Goal: Task Accomplishment & Management: Use online tool/utility

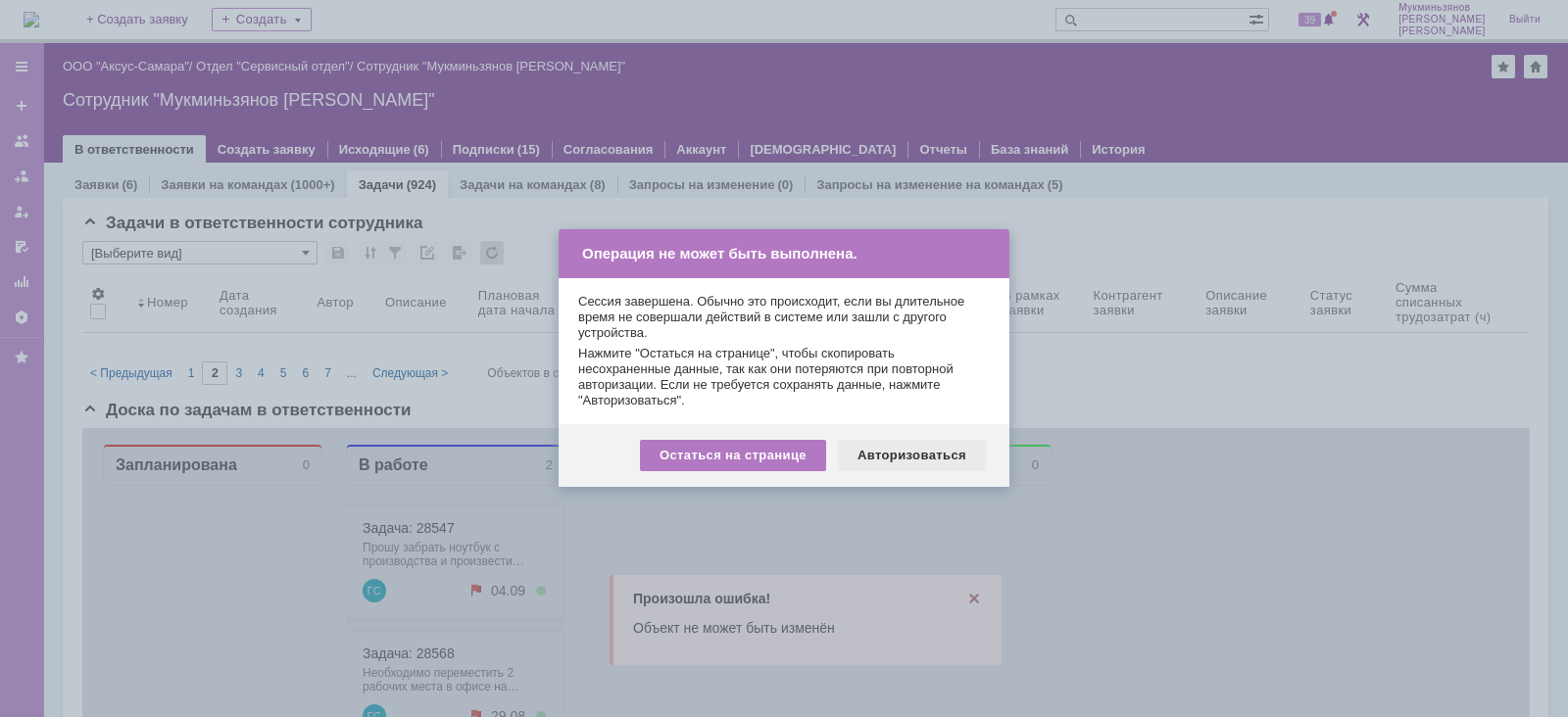
click at [870, 455] on div "Авторизоваться" at bounding box center [912, 455] width 148 height 31
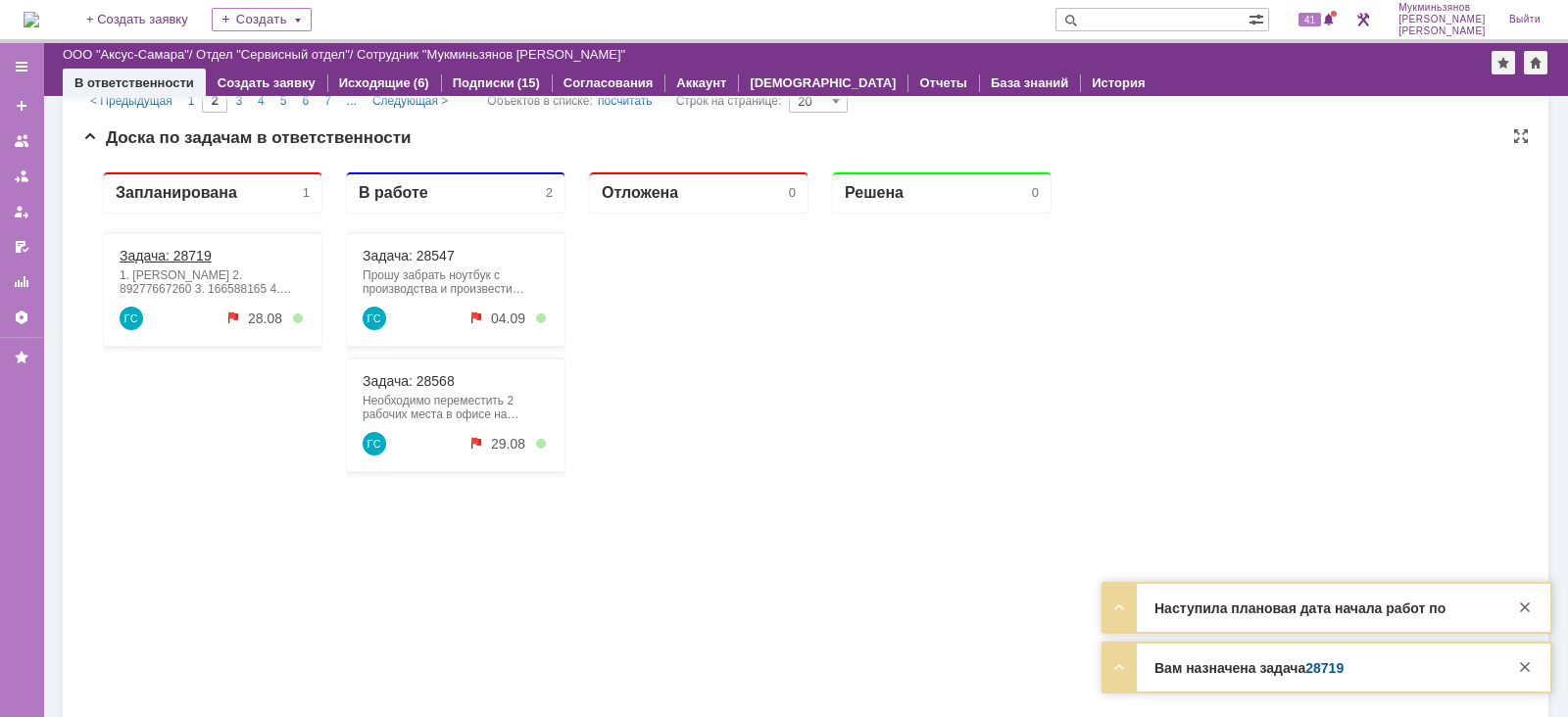
click at [185, 254] on link "Задача: 28719" at bounding box center [166, 256] width 92 height 16
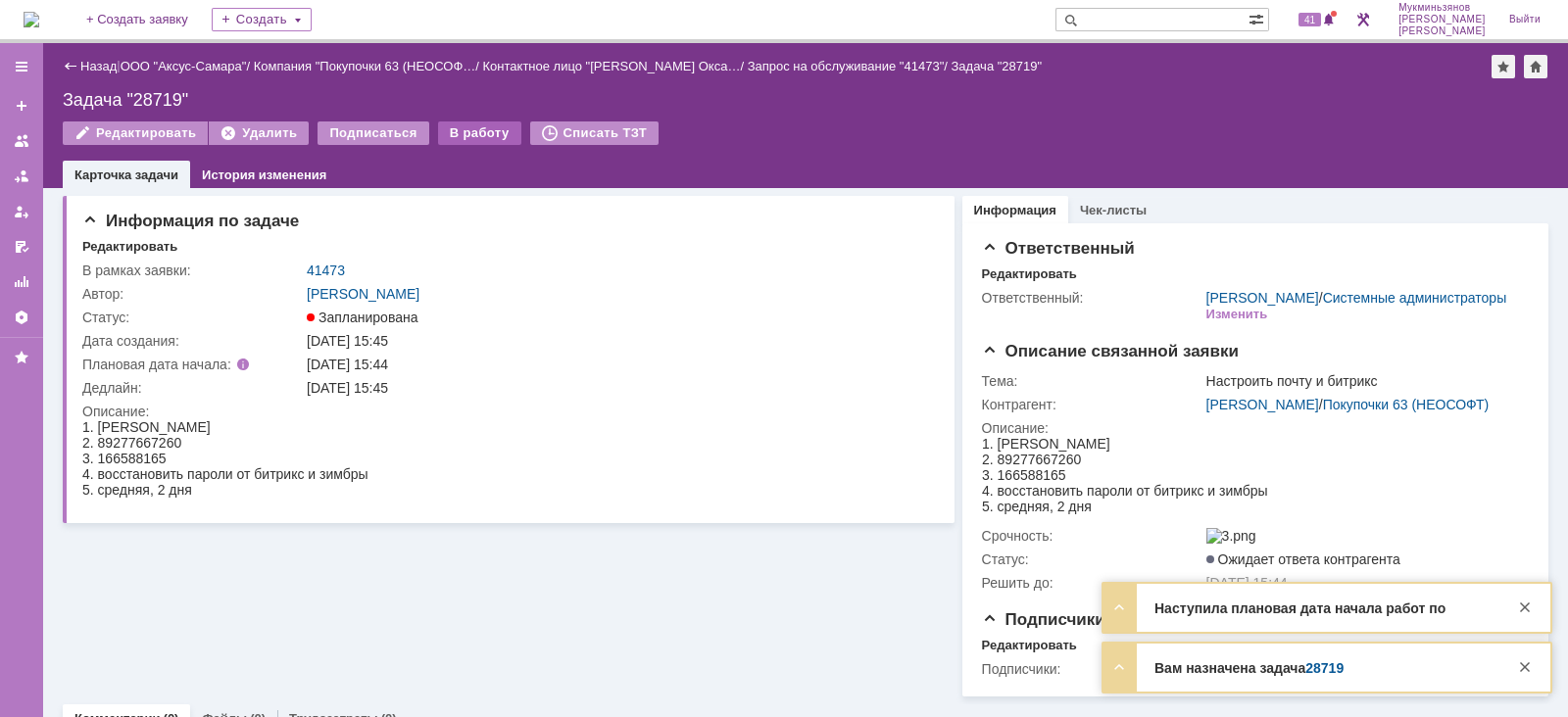
click at [445, 134] on div "В работу" at bounding box center [479, 133] width 83 height 24
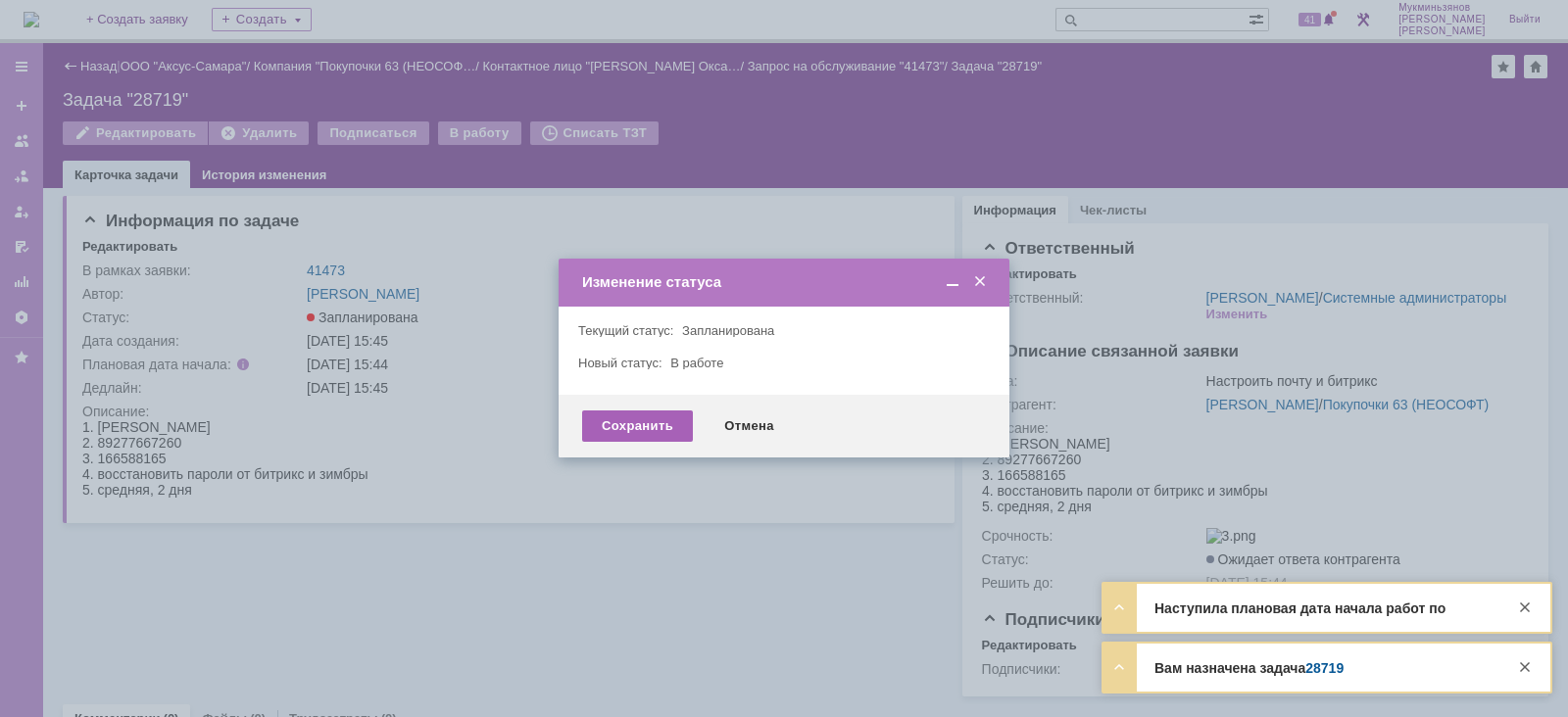
click at [589, 432] on div "Сохранить" at bounding box center [637, 426] width 111 height 31
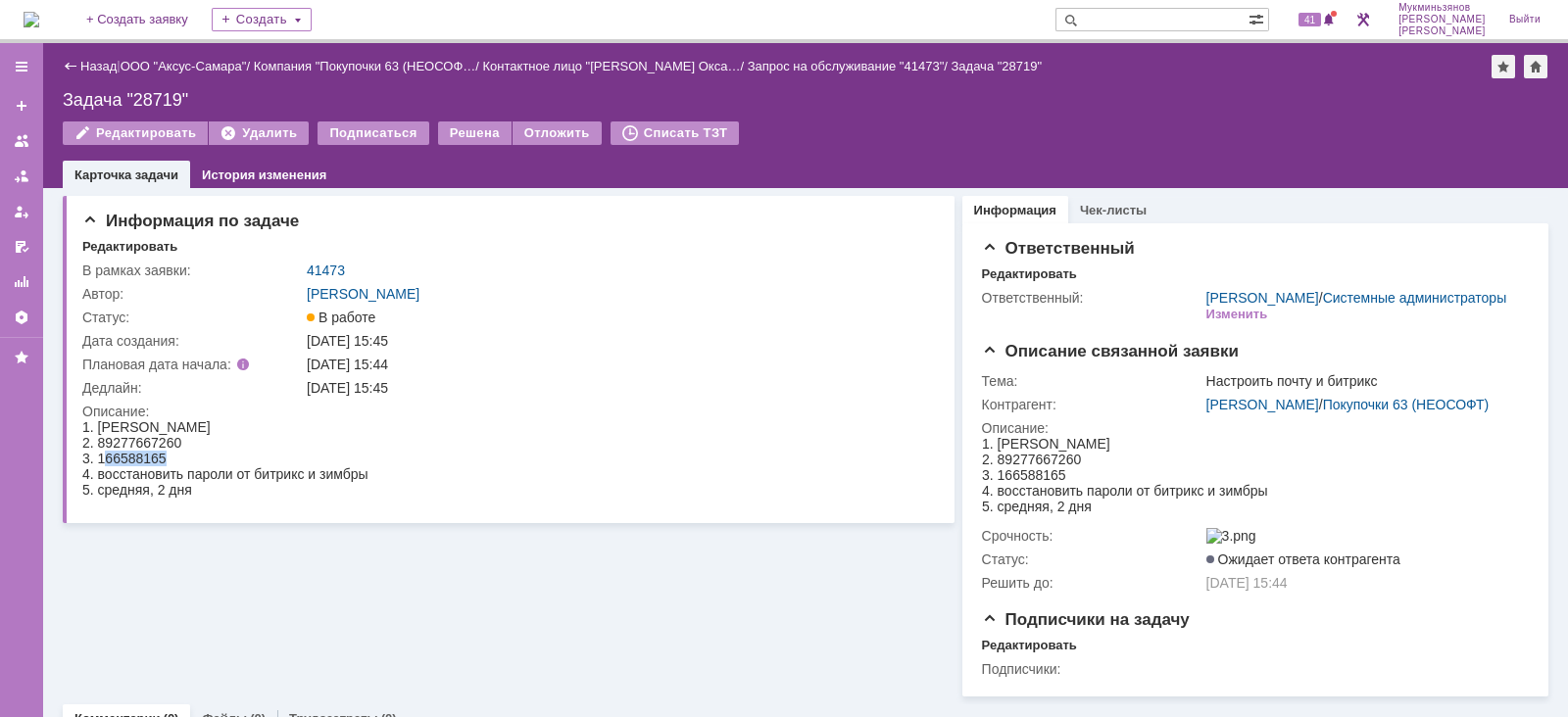
drag, startPoint x: 102, startPoint y: 456, endPoint x: 181, endPoint y: 456, distance: 79.0
click at [181, 456] on div "3. 166588165" at bounding box center [226, 458] width 287 height 16
drag, startPoint x: 1162, startPoint y: 488, endPoint x: 1298, endPoint y: 487, distance: 136.0
click at [1298, 487] on html "1. Ермакова Оксана Геннадьевна 2. 89277667260 3. 166588165 4. восстановить паро…" at bounding box center [1247, 475] width 533 height 78
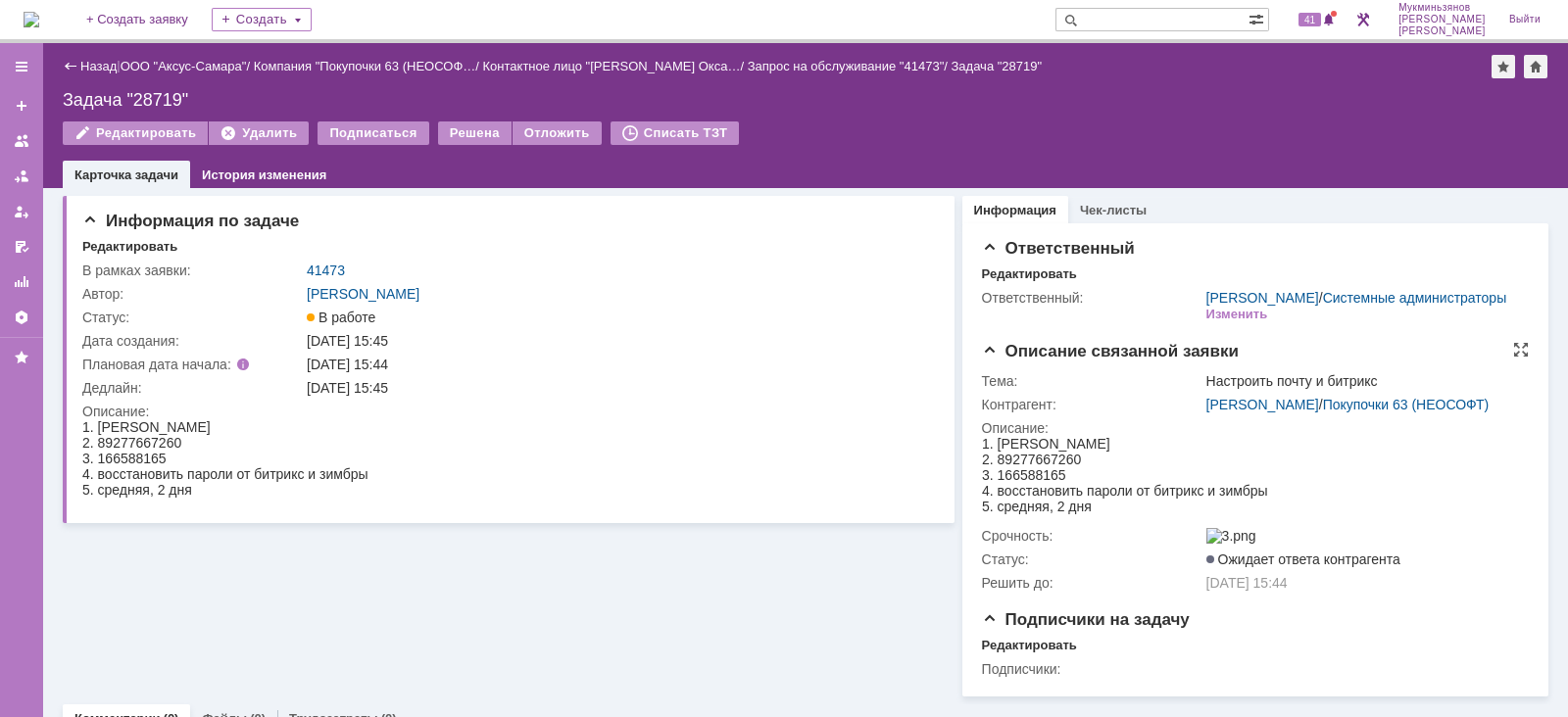
click at [1291, 491] on html "1. Ермакова Оксана Геннадьевна 2. 89277667260 3. 166588165 4. восстановить паро…" at bounding box center [1247, 475] width 533 height 78
click at [596, 614] on div "Информация по задаче Редактировать В рамках заявки: 41473 Автор: Галстьян Степа…" at bounding box center [508, 442] width 892 height 508
drag, startPoint x: 99, startPoint y: 426, endPoint x: 297, endPoint y: 419, distance: 198.1
click at [297, 419] on div "1. Ермакова Оксана Геннадьевна" at bounding box center [226, 427] width 287 height 16
copy div "Ермакова Оксана Геннадьевна"
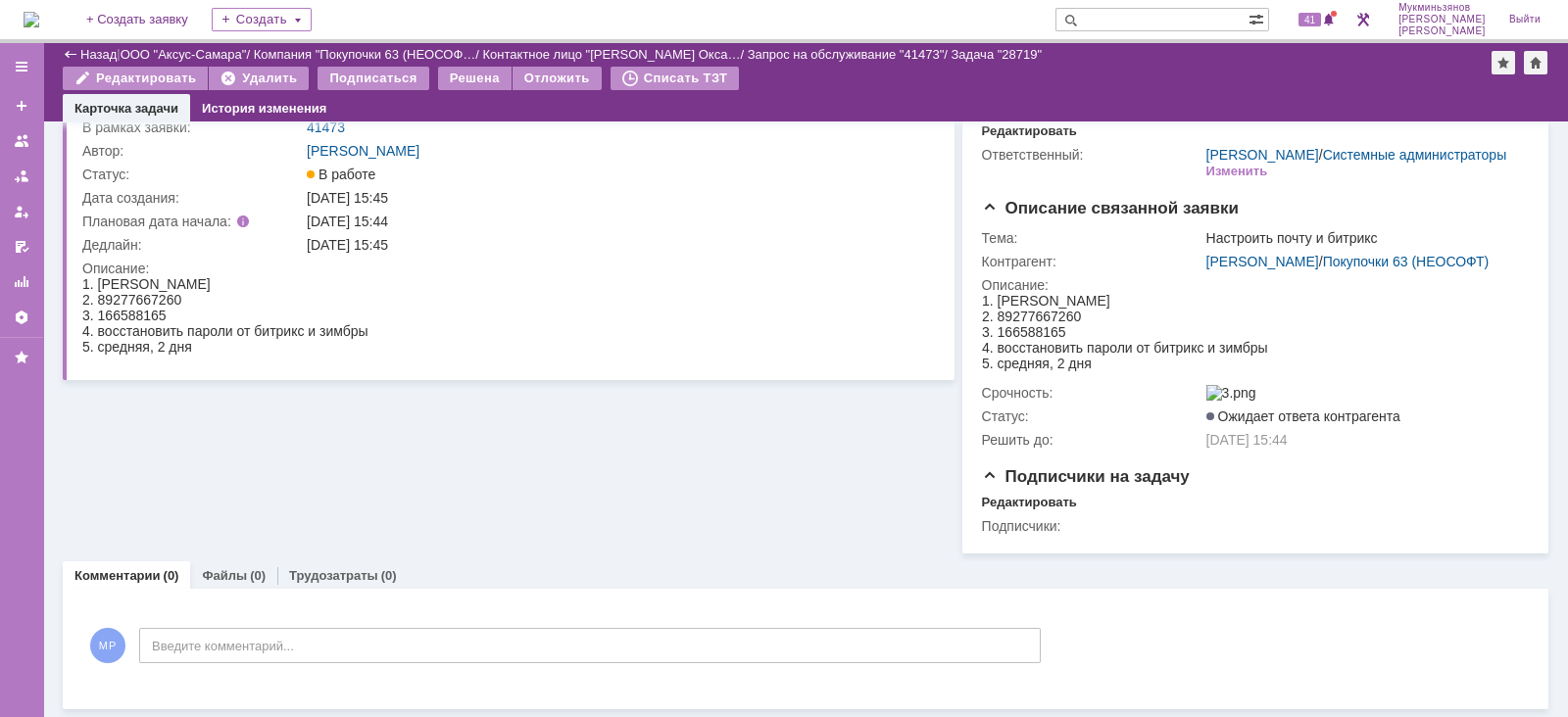
scroll to position [98, 0]
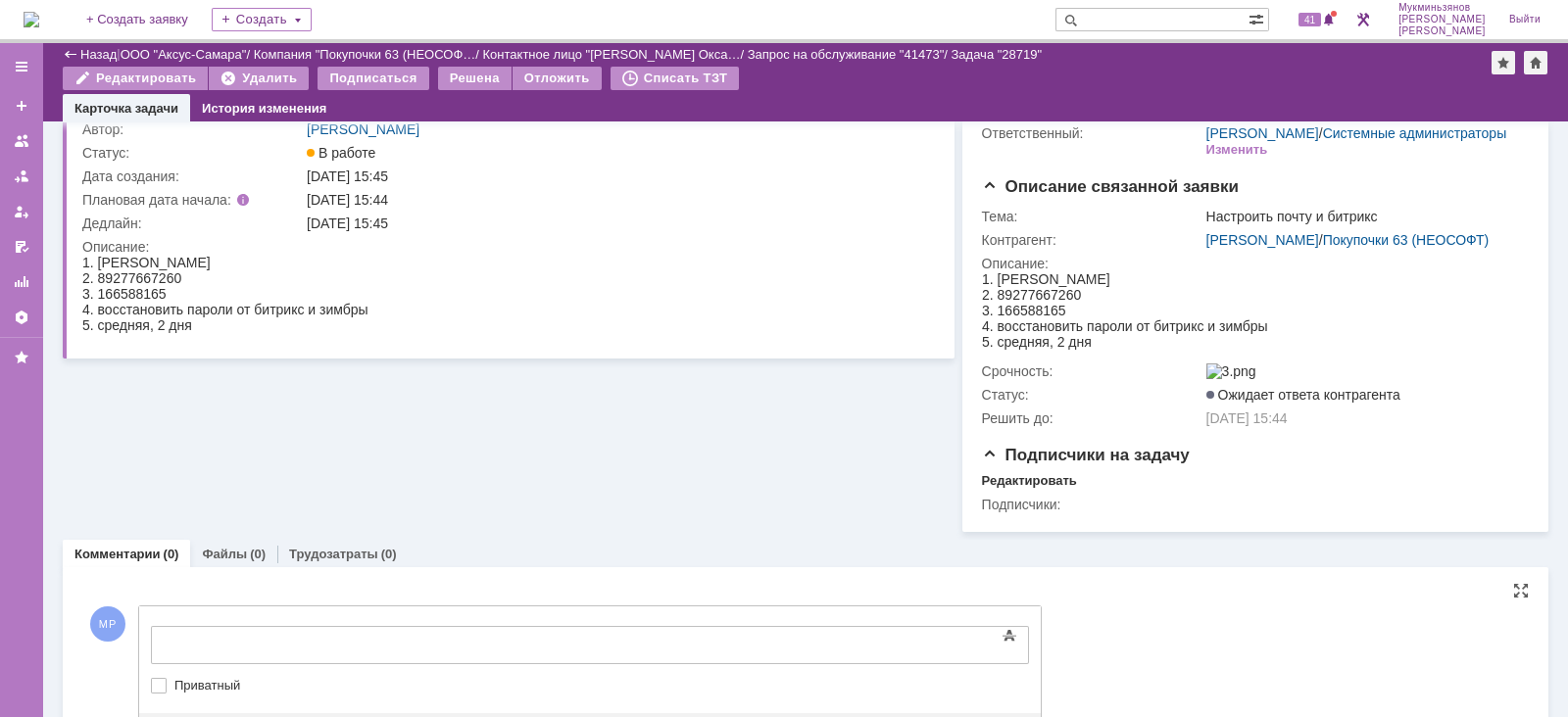
click at [324, 626] on div "Текст" at bounding box center [590, 623] width 878 height 6
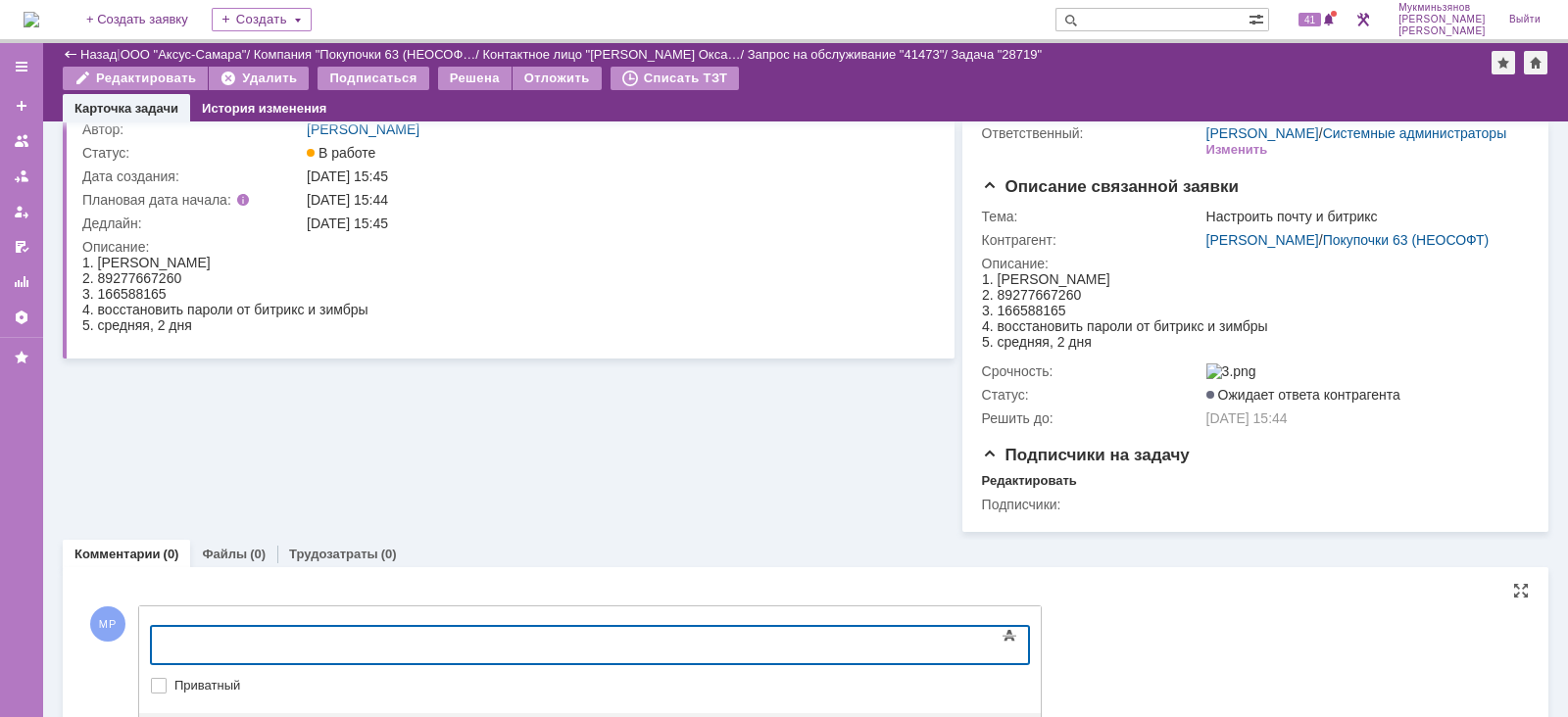
click at [339, 632] on body at bounding box center [311, 643] width 294 height 33
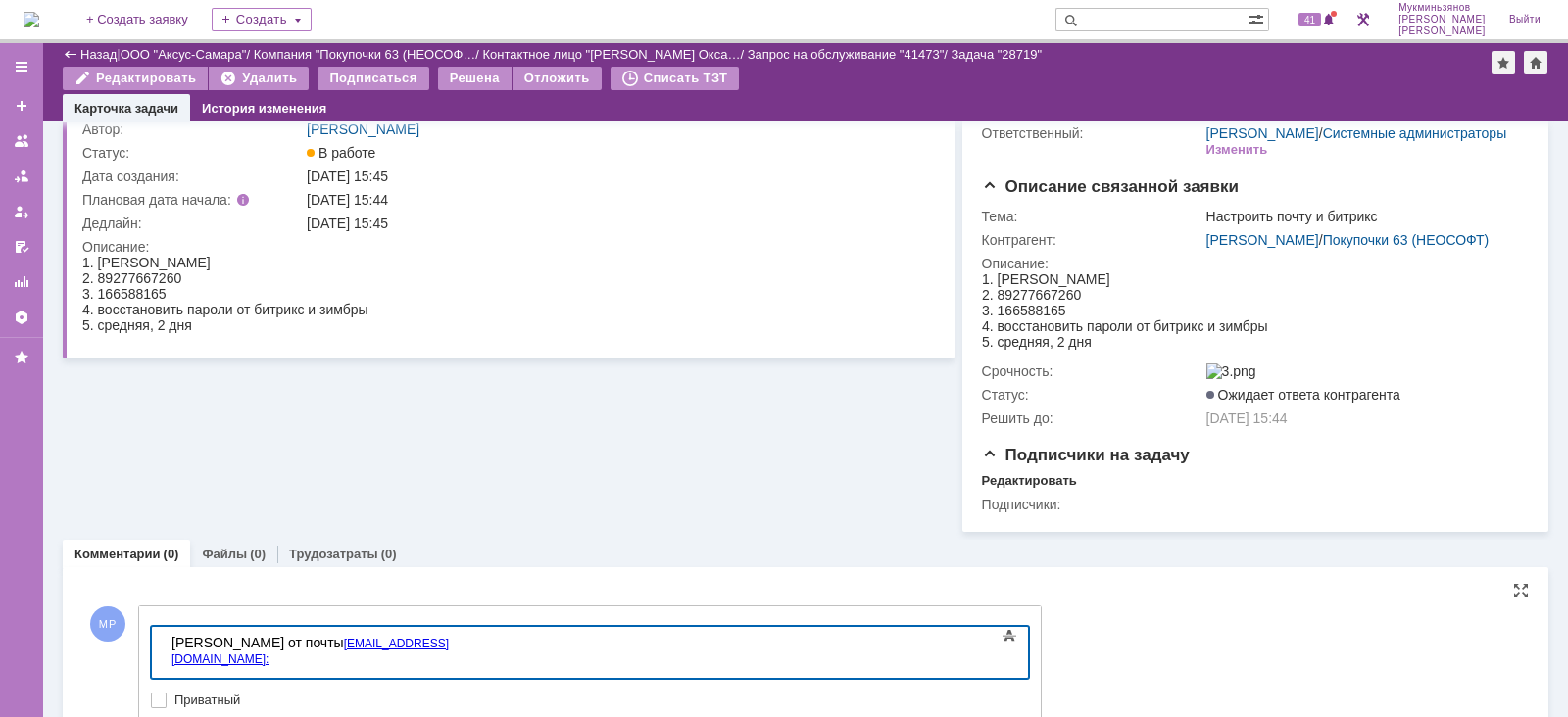
click at [286, 664] on div "Пароль от почты ermakovaog@63pokupki.ru: ​" at bounding box center [311, 658] width 279 height 47
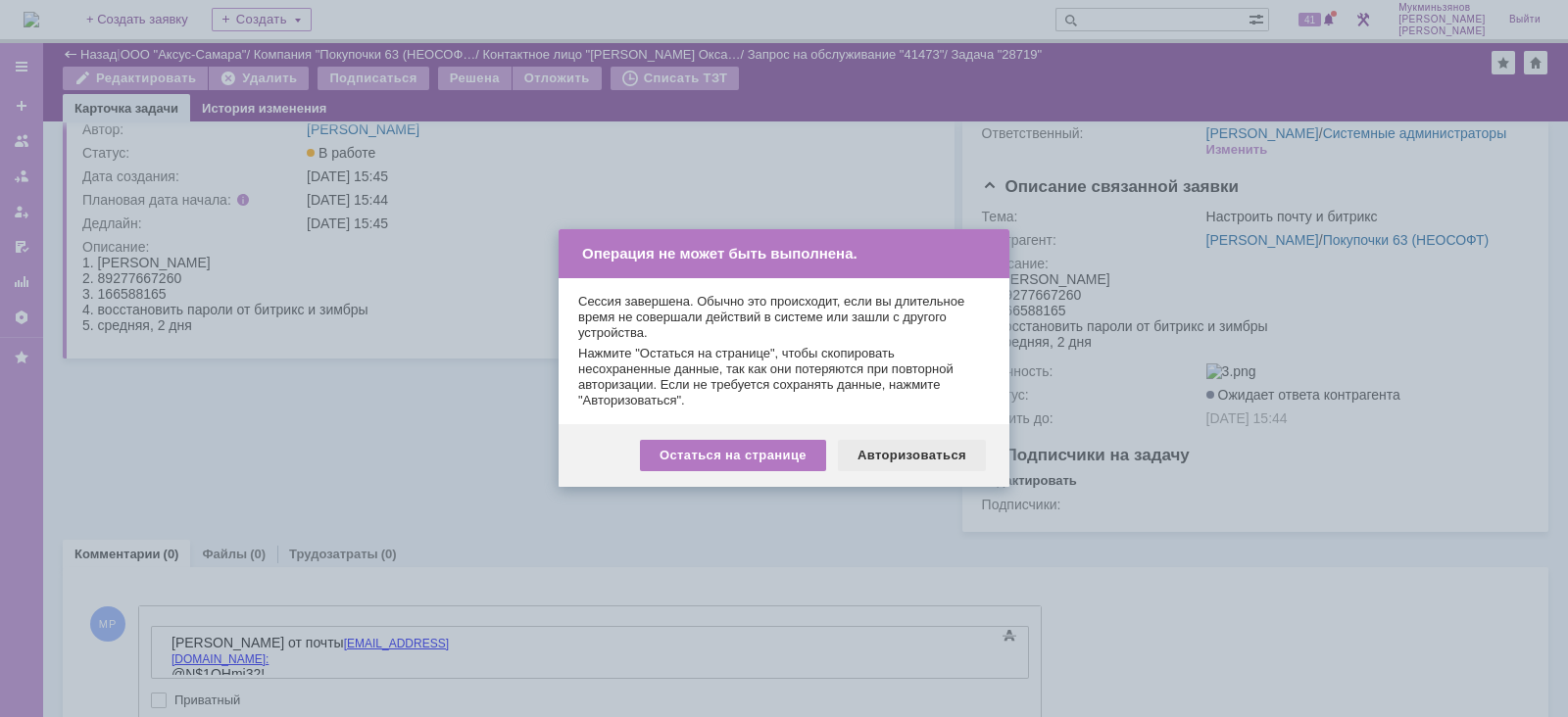
click at [912, 459] on div "Авторизоваться" at bounding box center [912, 455] width 148 height 31
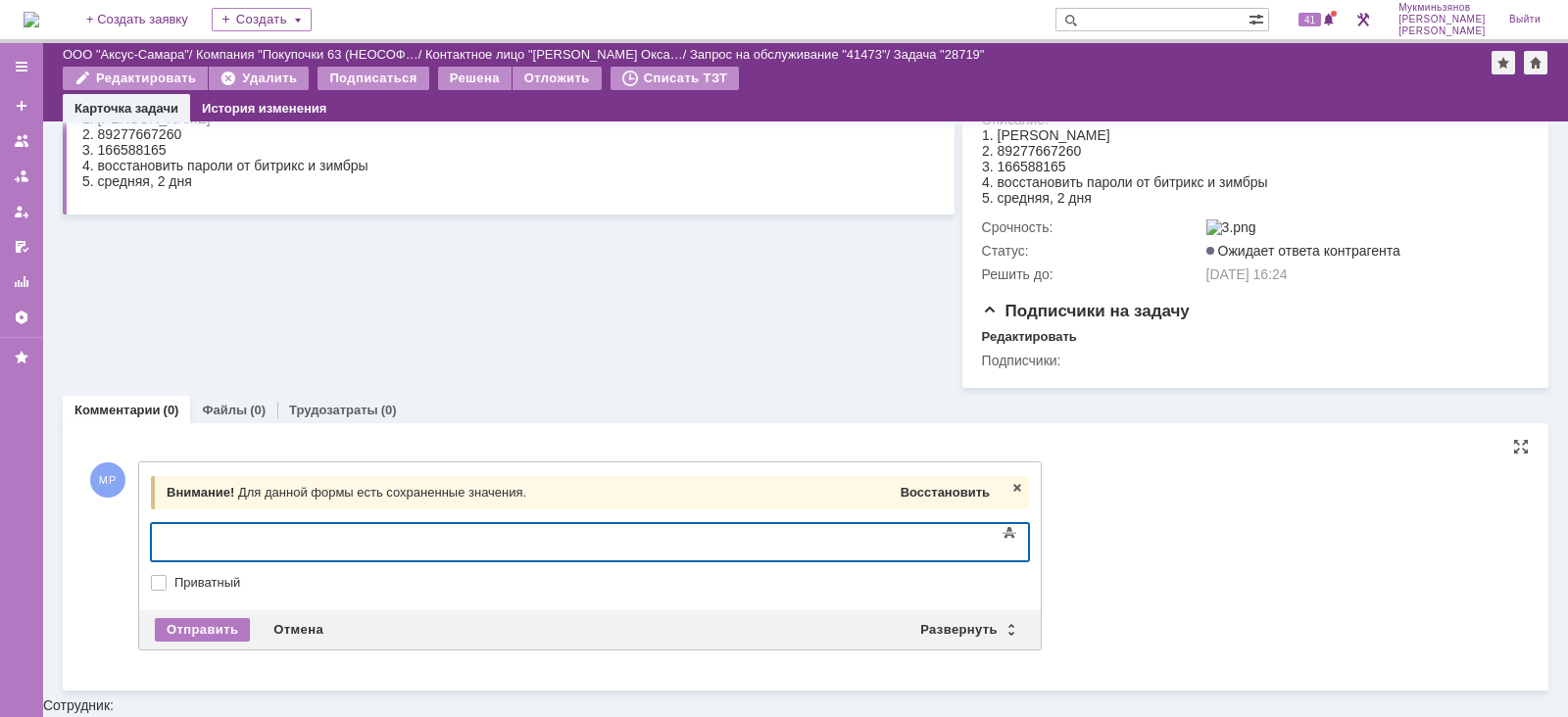
drag, startPoint x: 889, startPoint y: 530, endPoint x: 907, endPoint y: 516, distance: 22.8
click at [893, 509] on div "Внимание! Для данной формы есть сохраненные значения. Восстановить" at bounding box center [590, 492] width 878 height 33
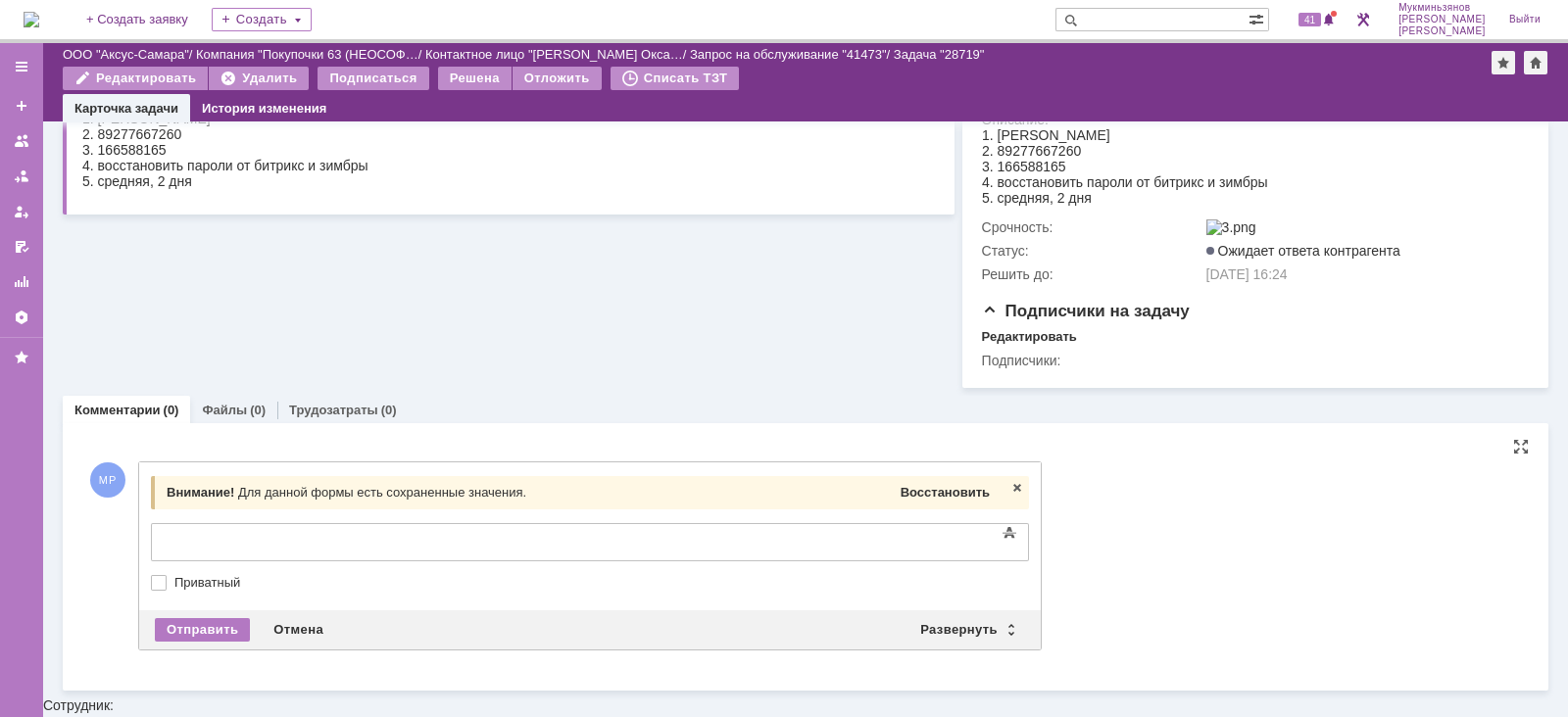
click at [910, 499] on span "Восстановить" at bounding box center [945, 491] width 89 height 15
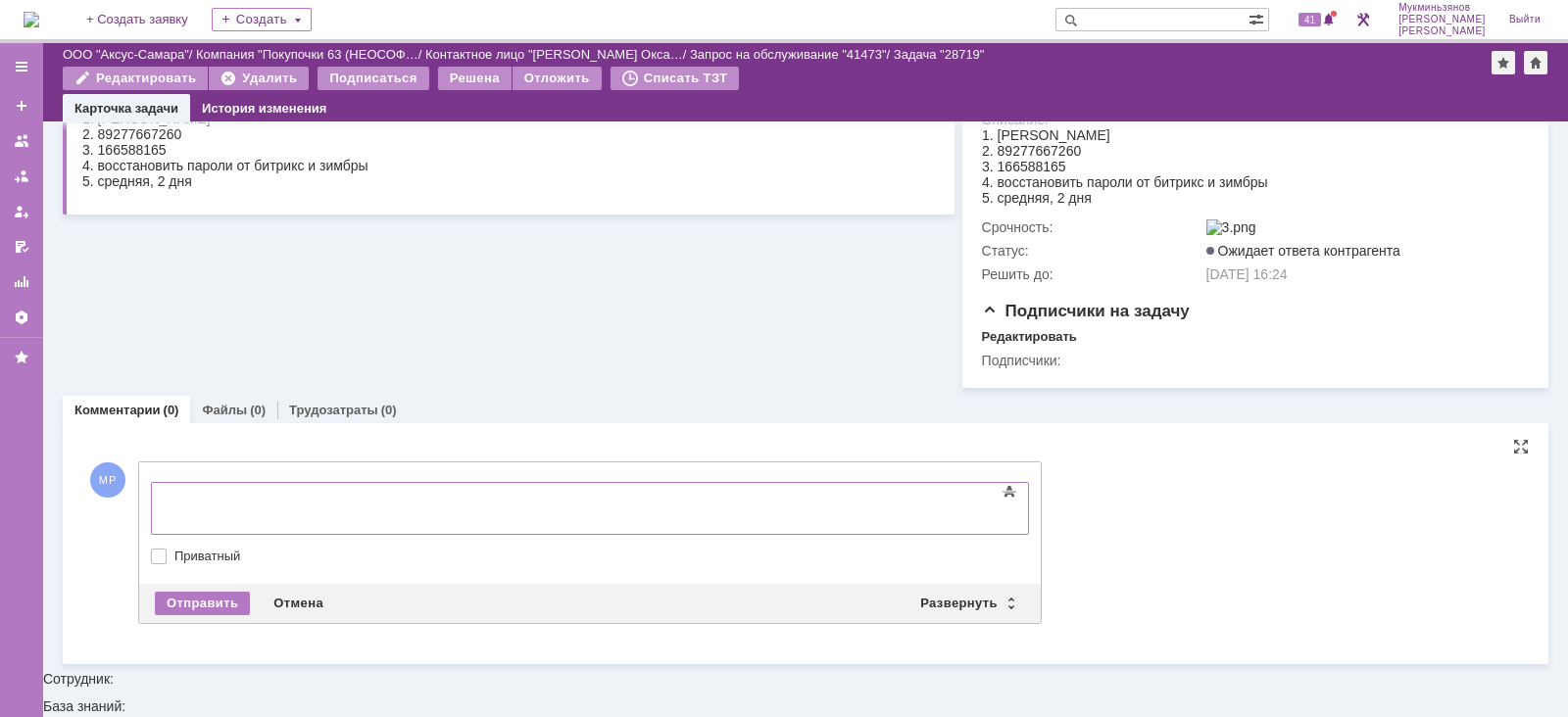
scroll to position [216, 0]
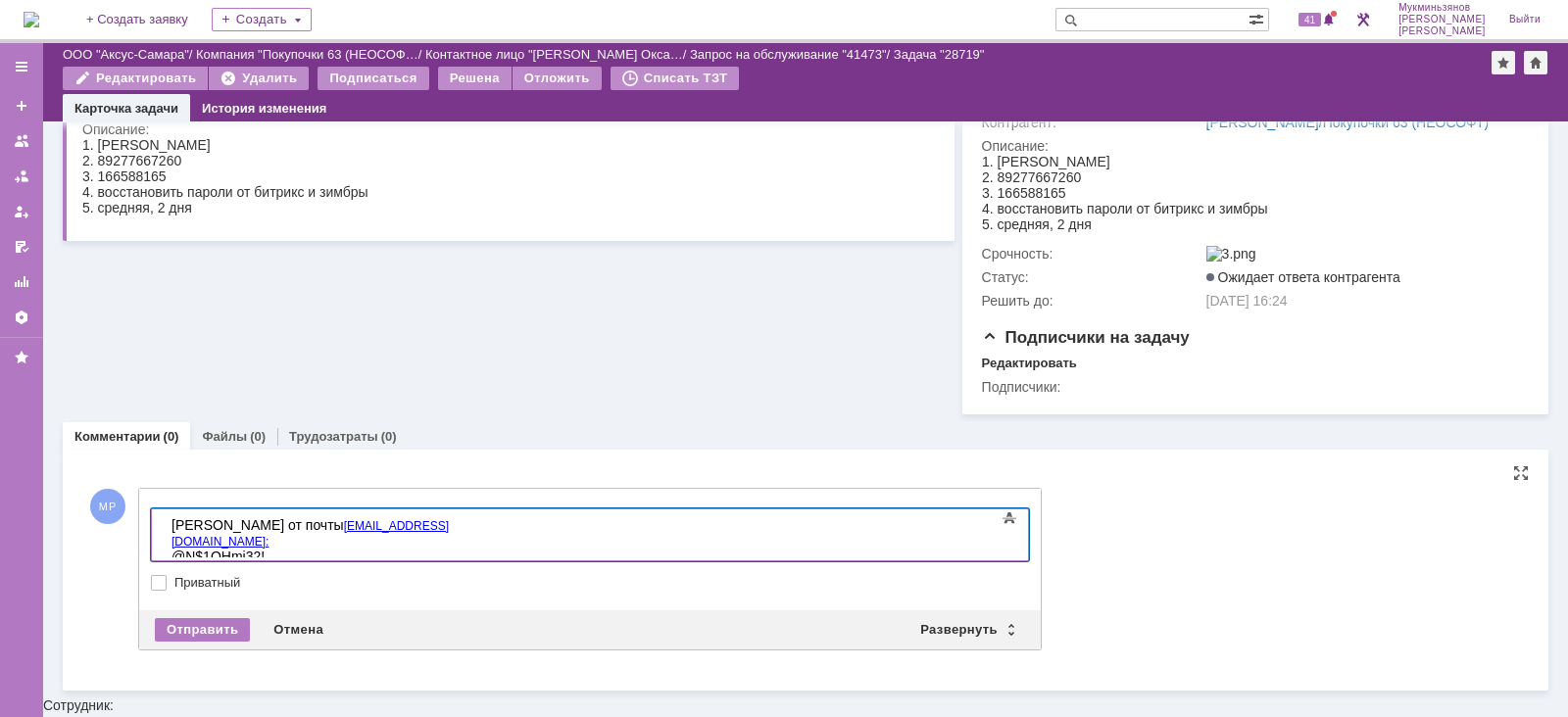
click at [457, 553] on body "Пароль от почты ermakovaog@63pokupki.ru: @N$1QHmj32!" at bounding box center [311, 540] width 294 height 63
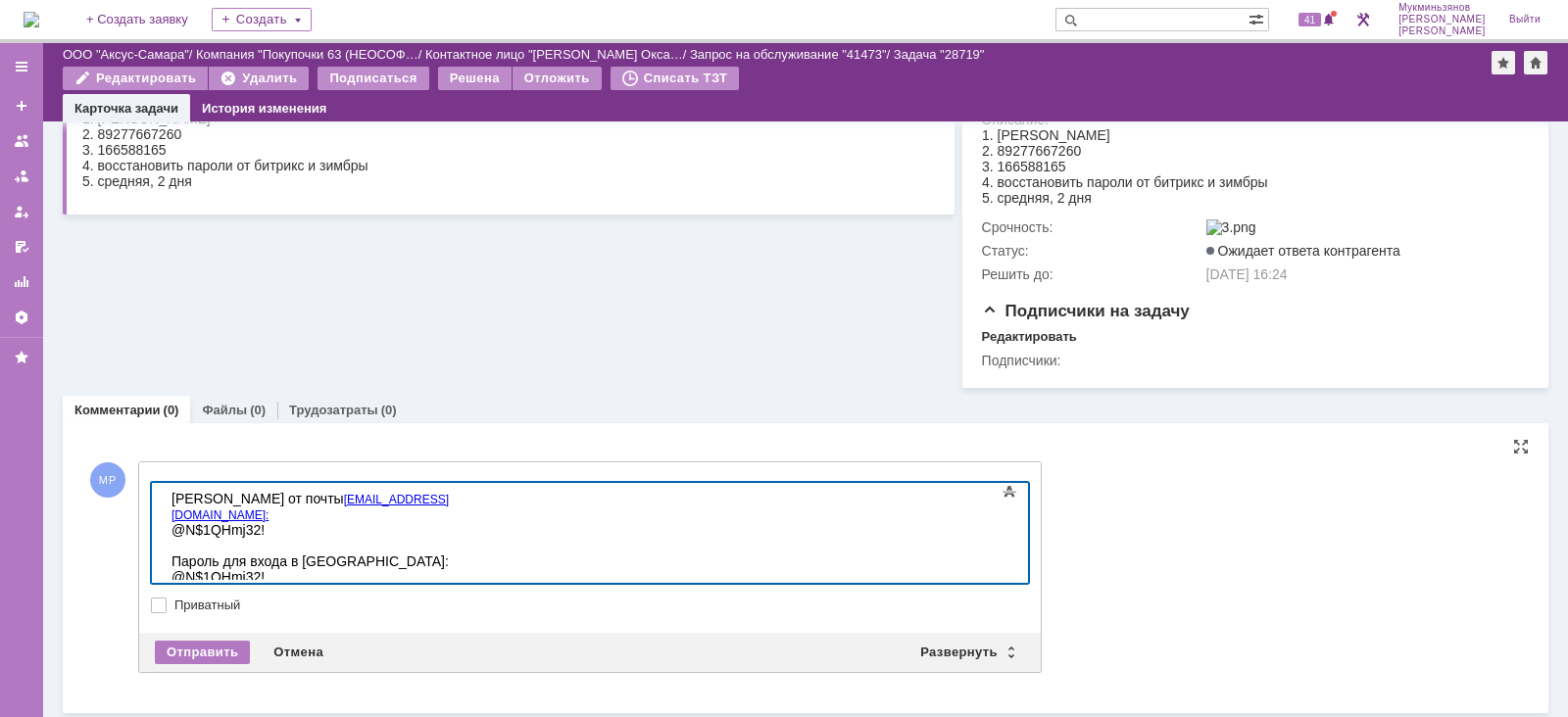
scroll to position [141, 3]
drag, startPoint x: 280, startPoint y: 496, endPoint x: 349, endPoint y: 500, distance: 69.1
click at [349, 500] on div "Пароль от почты ermakovaog@63pokupki.ru: @N$1QHmj32! ​ Пароль для входа в битри…" at bounding box center [311, 538] width 279 height 94
click at [391, 561] on div "Пароль от почты ermakovaog@63pokupki.ru: @N$1QHmj32! ​ Пароль для входа в битри…" at bounding box center [311, 538] width 279 height 94
click at [233, 664] on div "Отправить" at bounding box center [202, 652] width 95 height 24
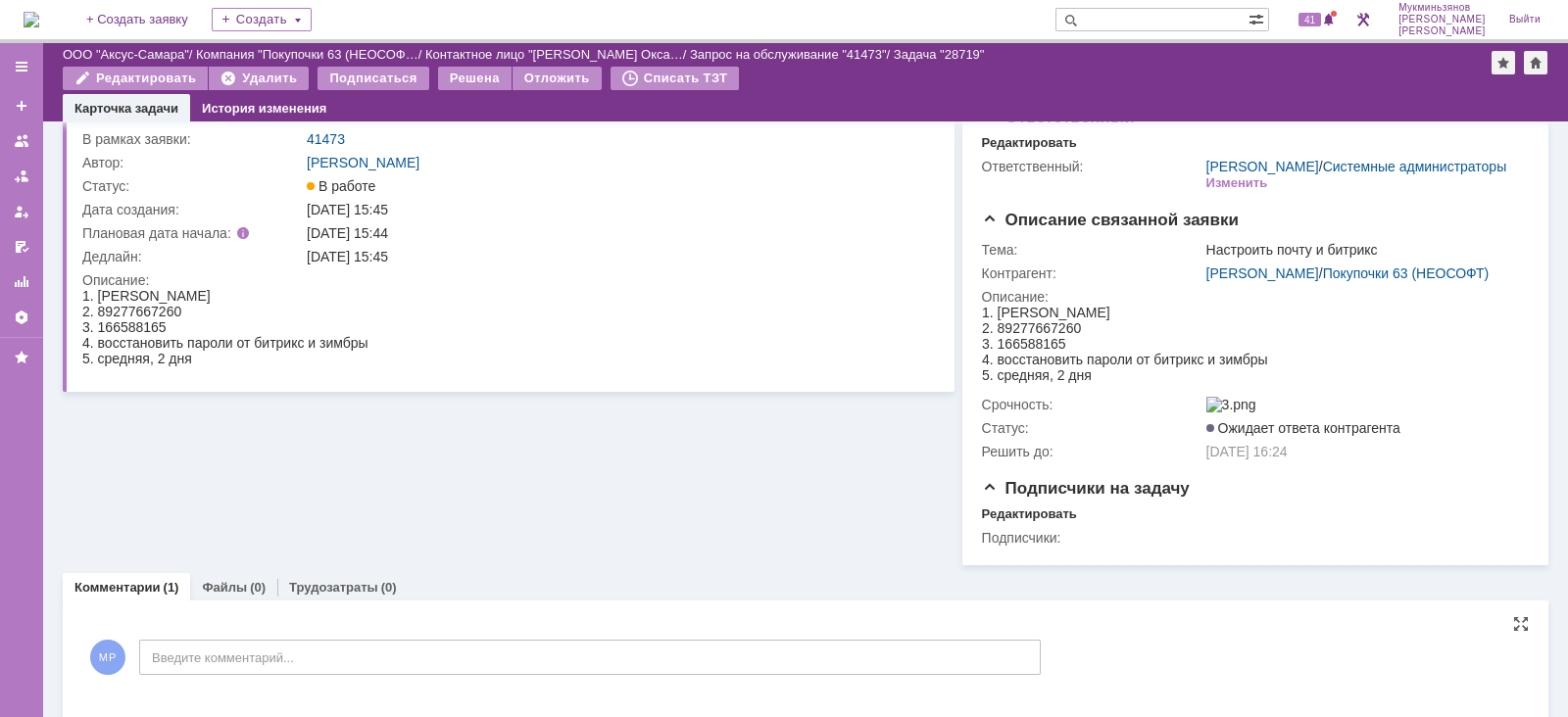
scroll to position [0, 0]
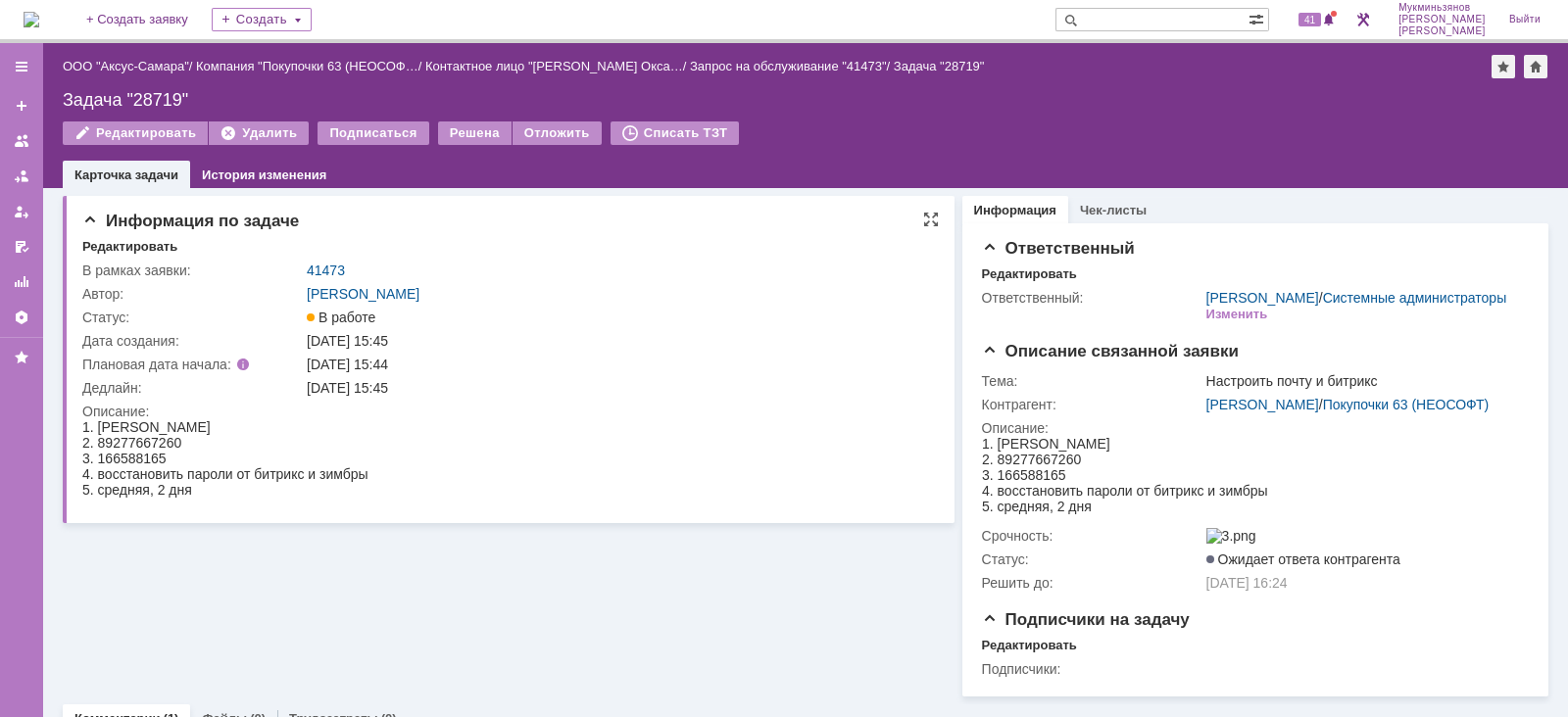
drag, startPoint x: 399, startPoint y: 4, endPoint x: 197, endPoint y: 521, distance: 555.1
click at [197, 521] on div "Информация по задаче Редактировать В рамках заявки: 41473 Автор: Галстьян Степа…" at bounding box center [508, 360] width 892 height 328
click at [460, 136] on div "Решена" at bounding box center [474, 133] width 74 height 24
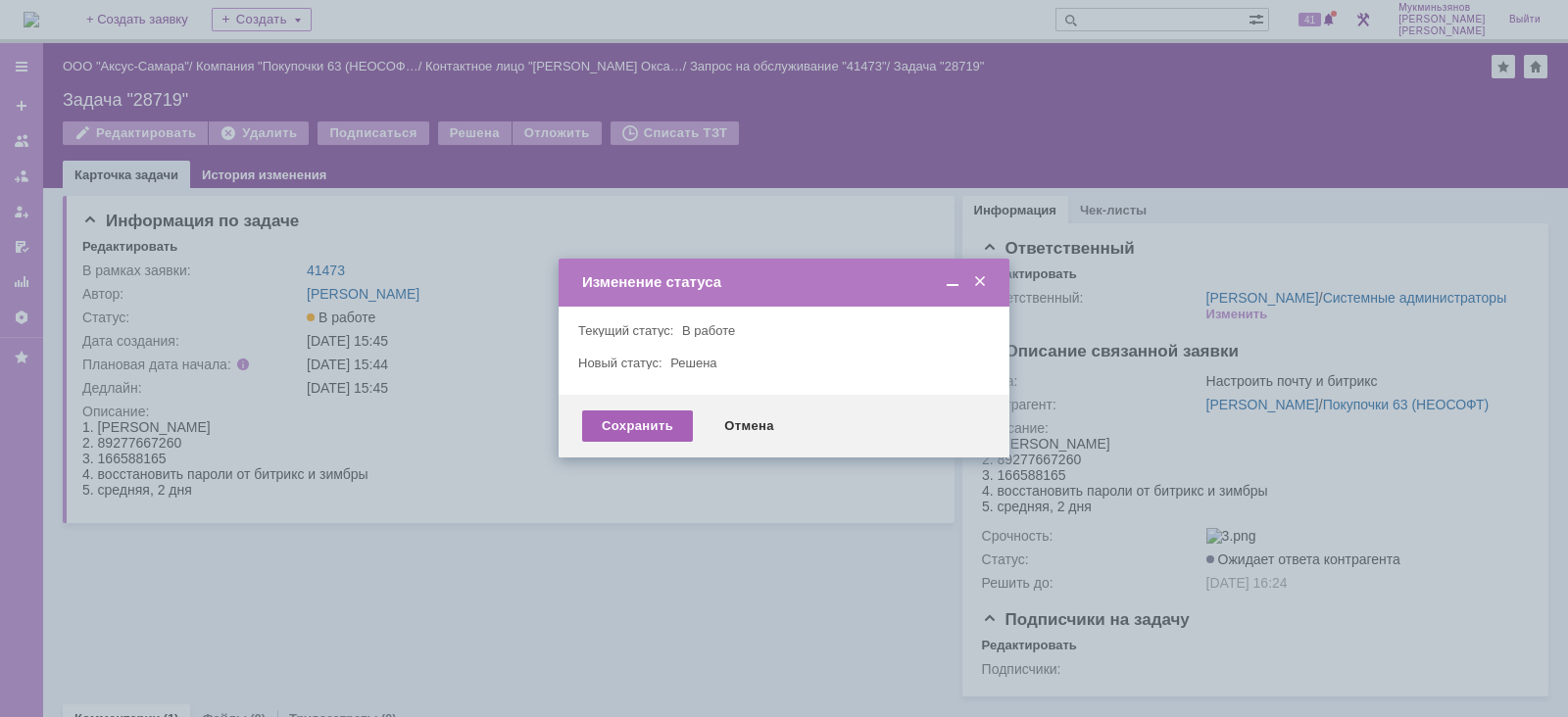
click at [642, 425] on div "Сохранить" at bounding box center [637, 426] width 111 height 31
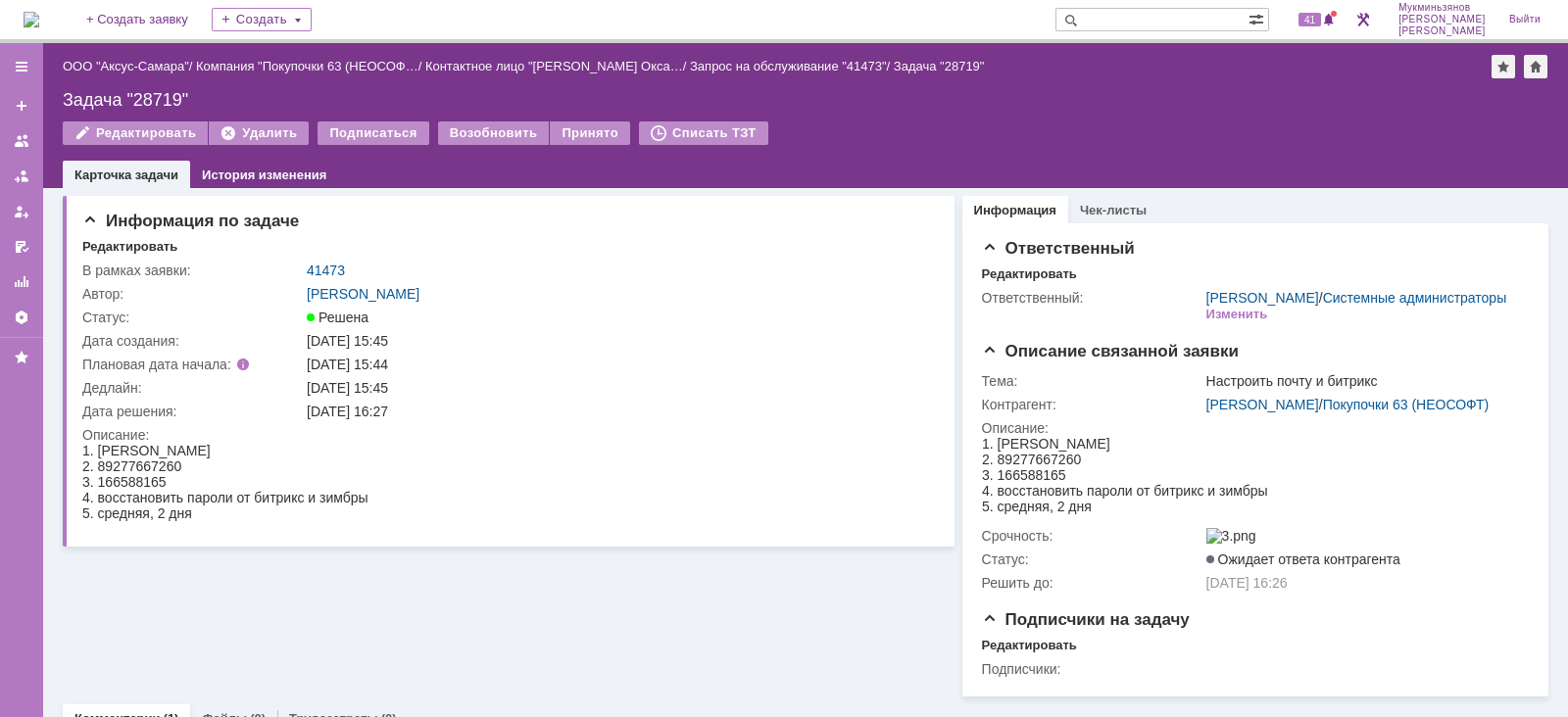
click at [39, 21] on img at bounding box center [31, 20] width 16 height 16
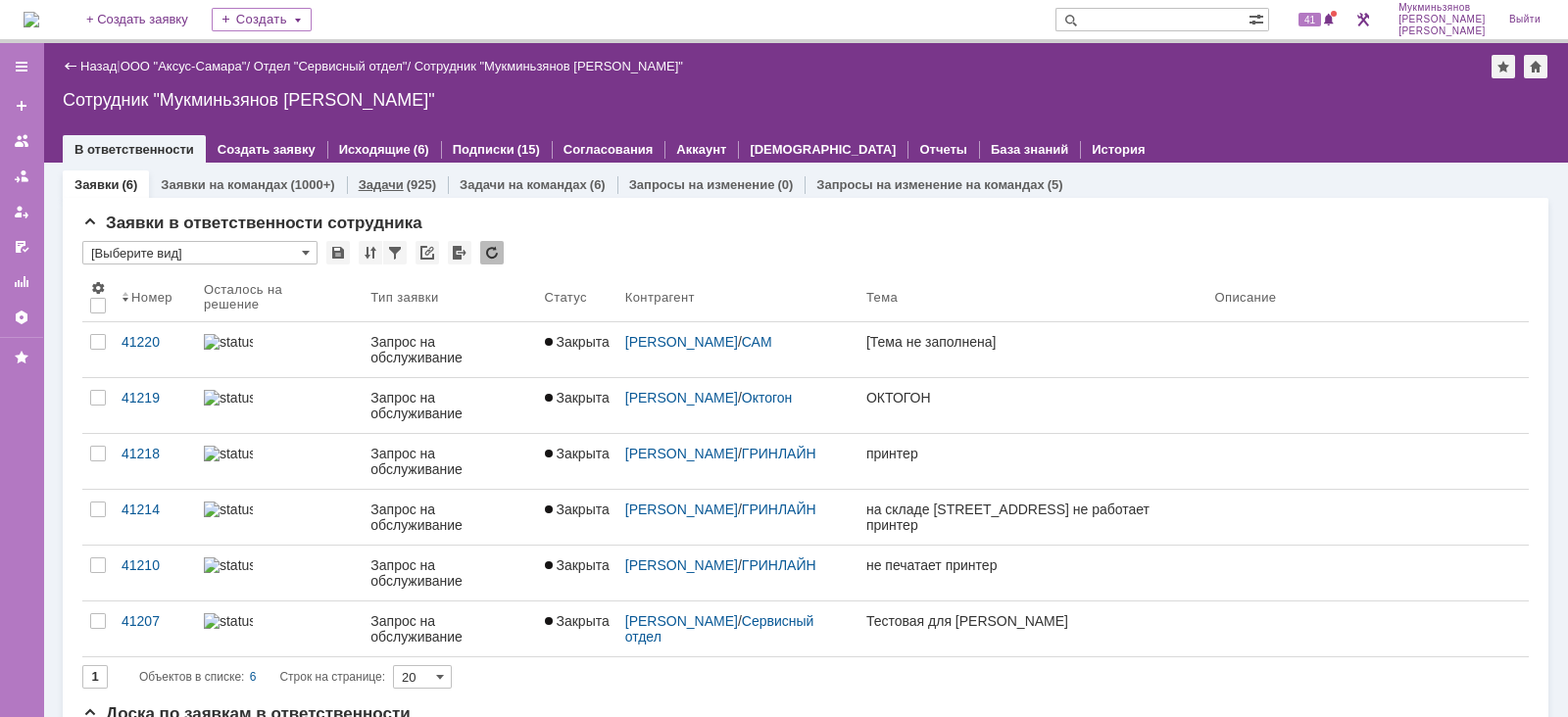
click at [386, 178] on link "Задачи" at bounding box center [382, 184] width 45 height 15
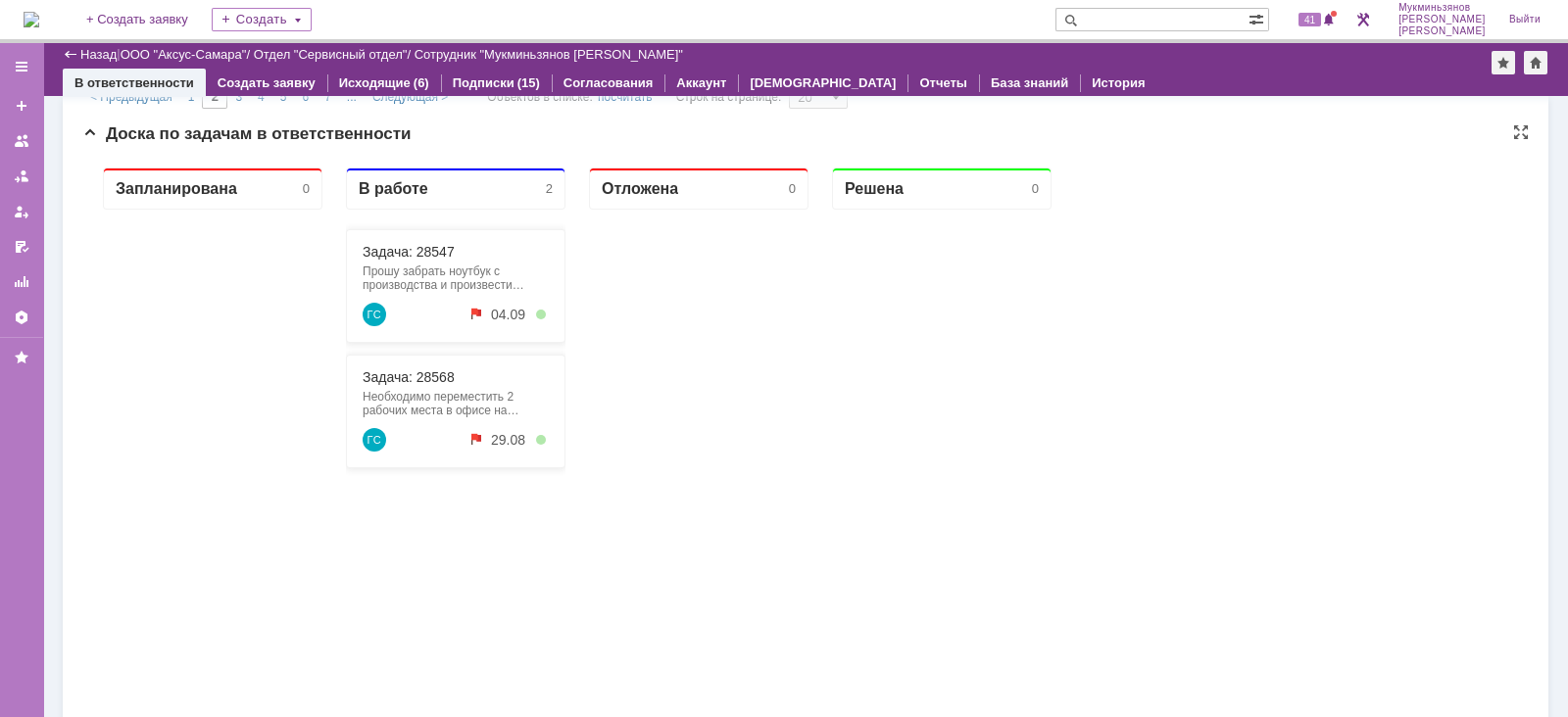
click at [610, 385] on div at bounding box center [699, 565] width 220 height 710
